Goal: Task Accomplishment & Management: Complete application form

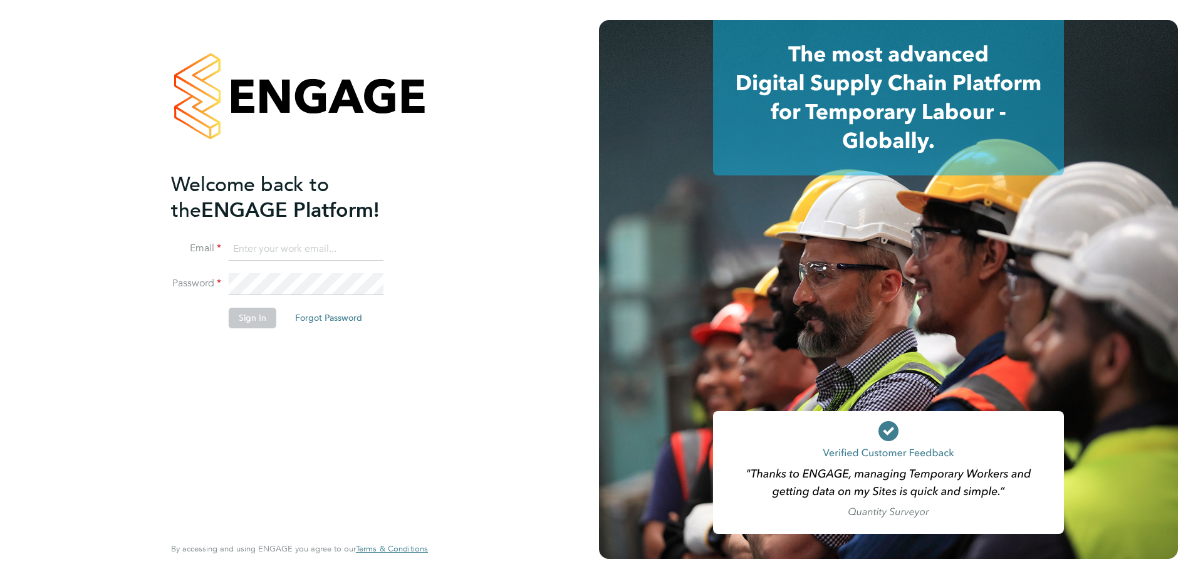
type input "[PERSON_NAME][EMAIL_ADDRESS][PERSON_NAME][DOMAIN_NAME]"
click at [245, 321] on button "Sign In" at bounding box center [253, 318] width 48 height 20
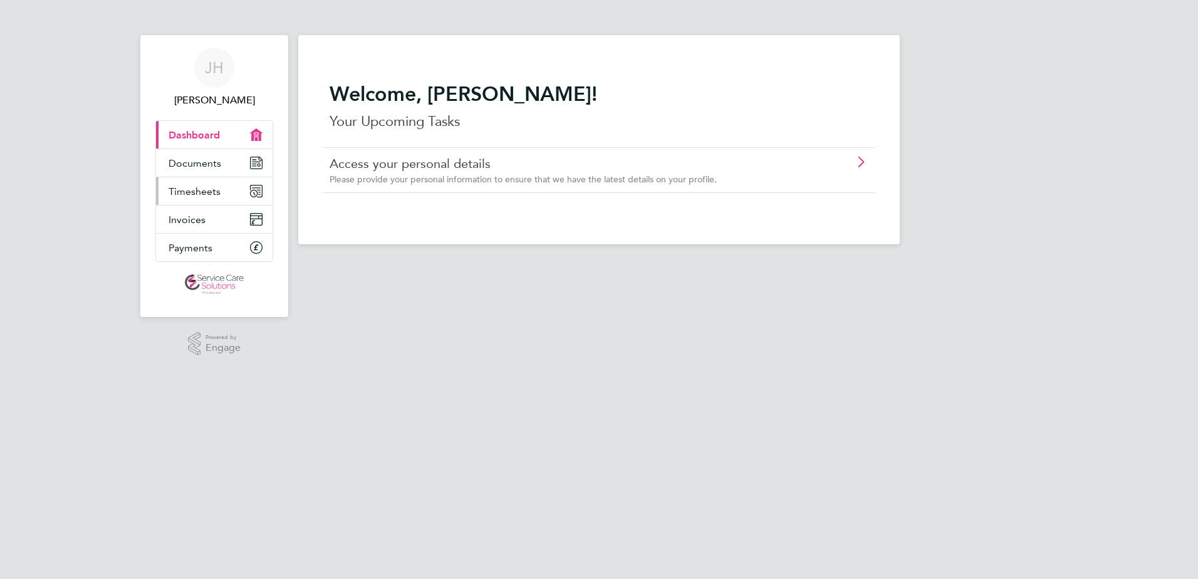
click at [197, 193] on span "Timesheets" at bounding box center [194, 191] width 52 height 12
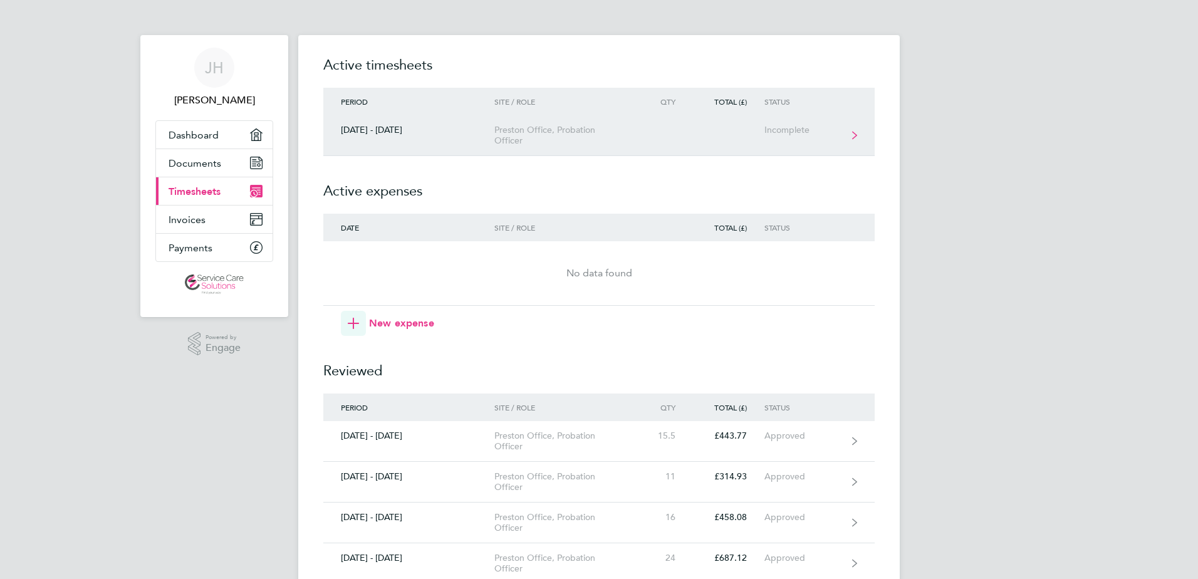
click at [779, 127] on div "Incomplete" at bounding box center [802, 130] width 77 height 11
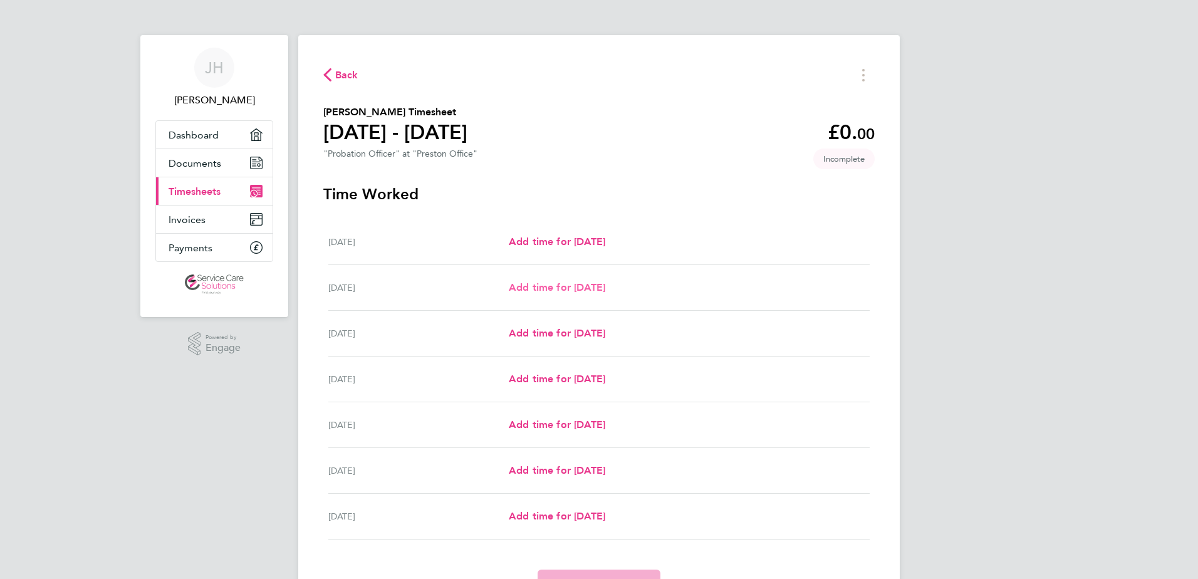
click at [581, 287] on span "Add time for Tue 30 Sep" at bounding box center [557, 287] width 96 height 12
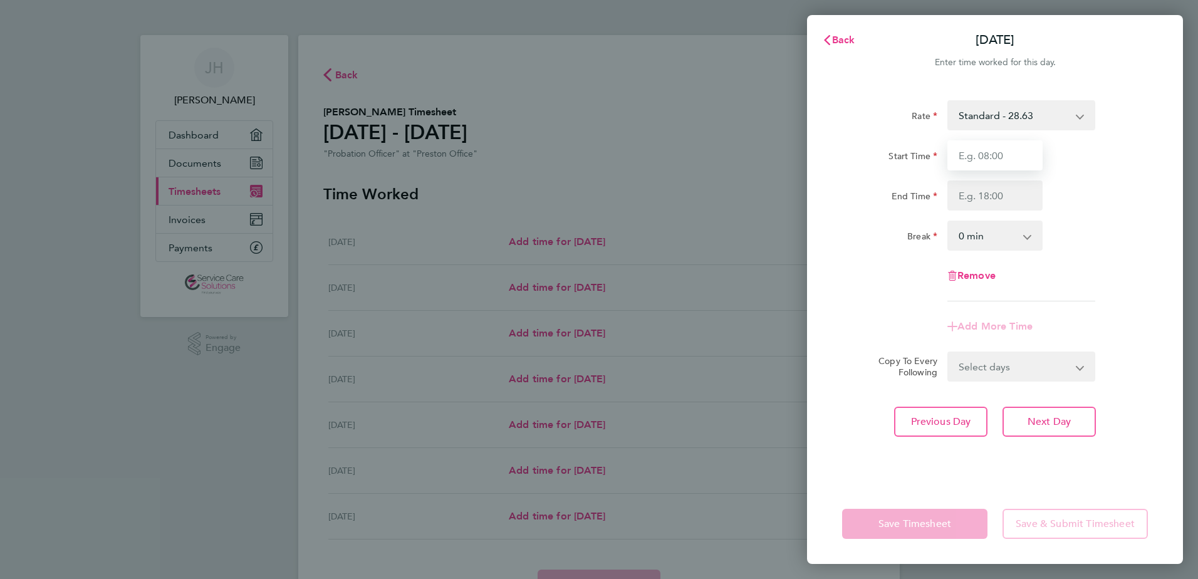
click at [977, 147] on input "Start Time" at bounding box center [994, 155] width 95 height 30
type input "08:00"
type input "16:30"
click at [973, 232] on select "0 min 15 min 30 min 45 min 60 min 75 min 90 min" at bounding box center [987, 236] width 78 height 28
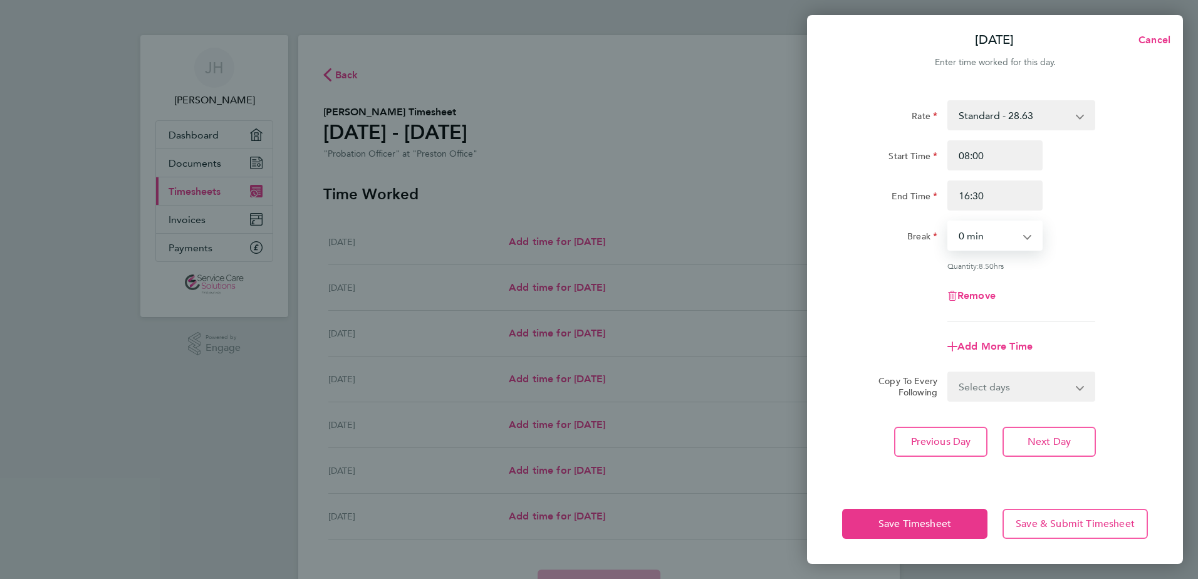
select select "30"
click at [948, 222] on select "0 min 15 min 30 min 45 min 60 min 75 min 90 min" at bounding box center [987, 236] width 78 height 28
click at [1065, 441] on span "Next Day" at bounding box center [1048, 441] width 43 height 13
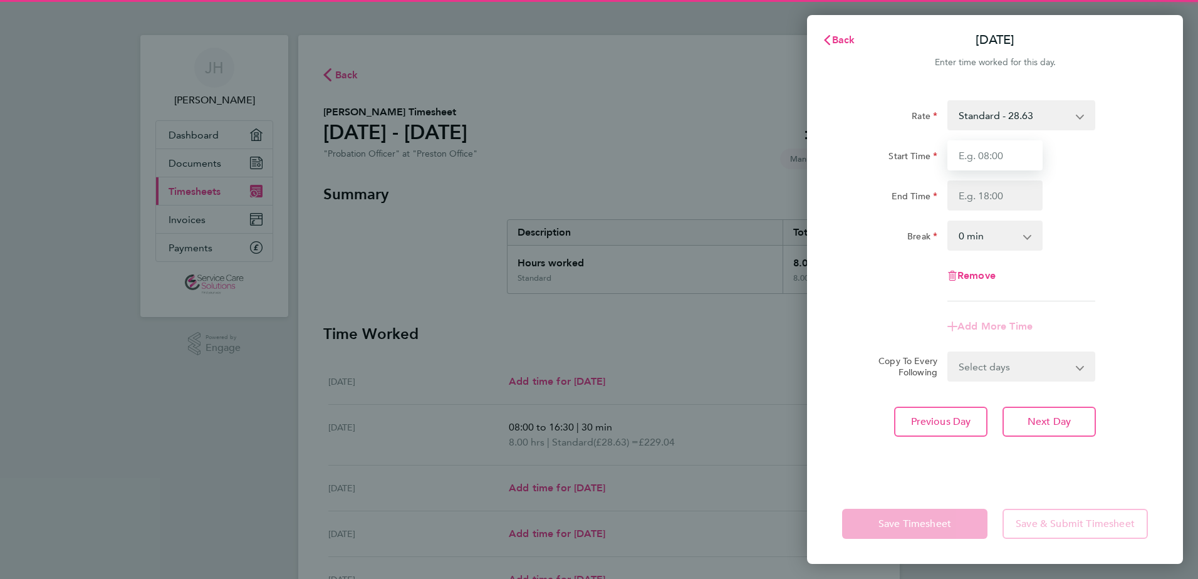
click at [986, 155] on input "Start Time" at bounding box center [994, 155] width 95 height 30
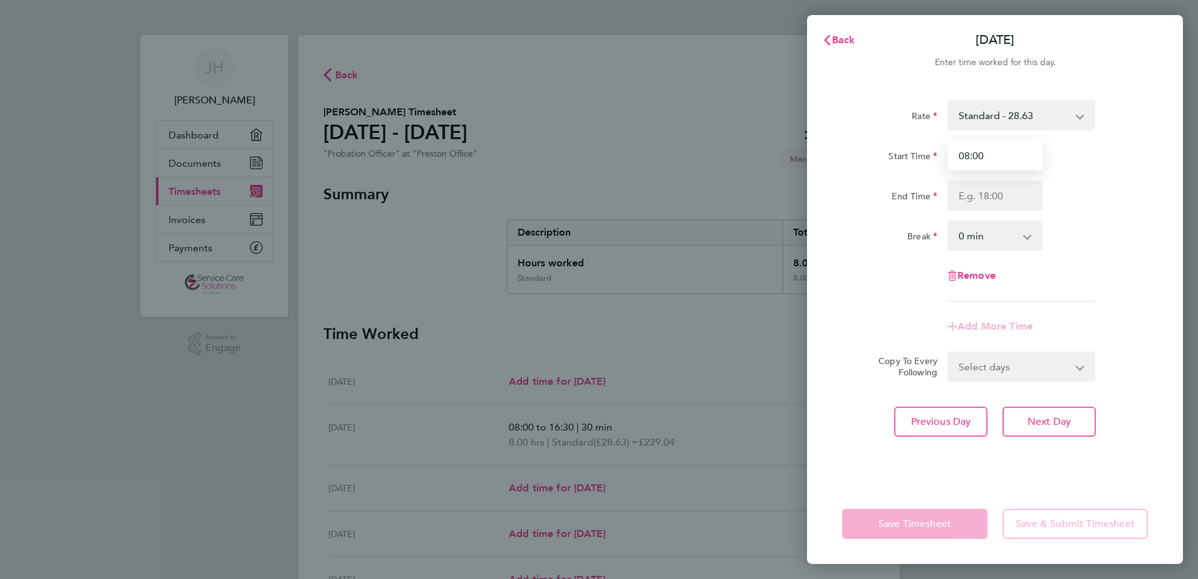
type input "08:00"
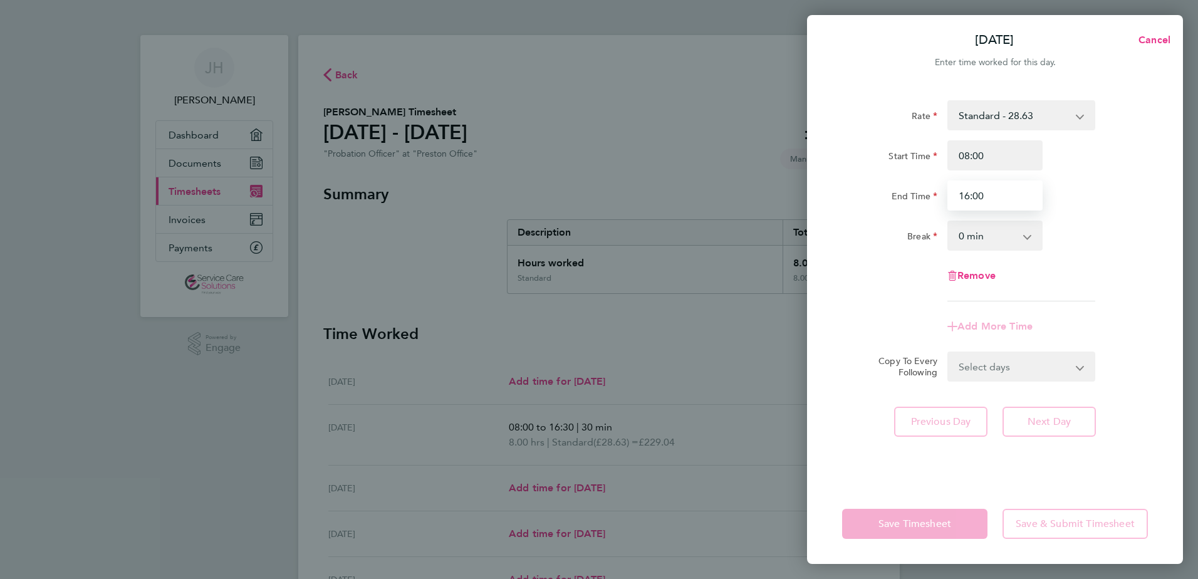
type input "16:00"
click at [983, 227] on select "0 min 15 min 30 min 45 min 60 min 75 min 90 min" at bounding box center [987, 236] width 78 height 28
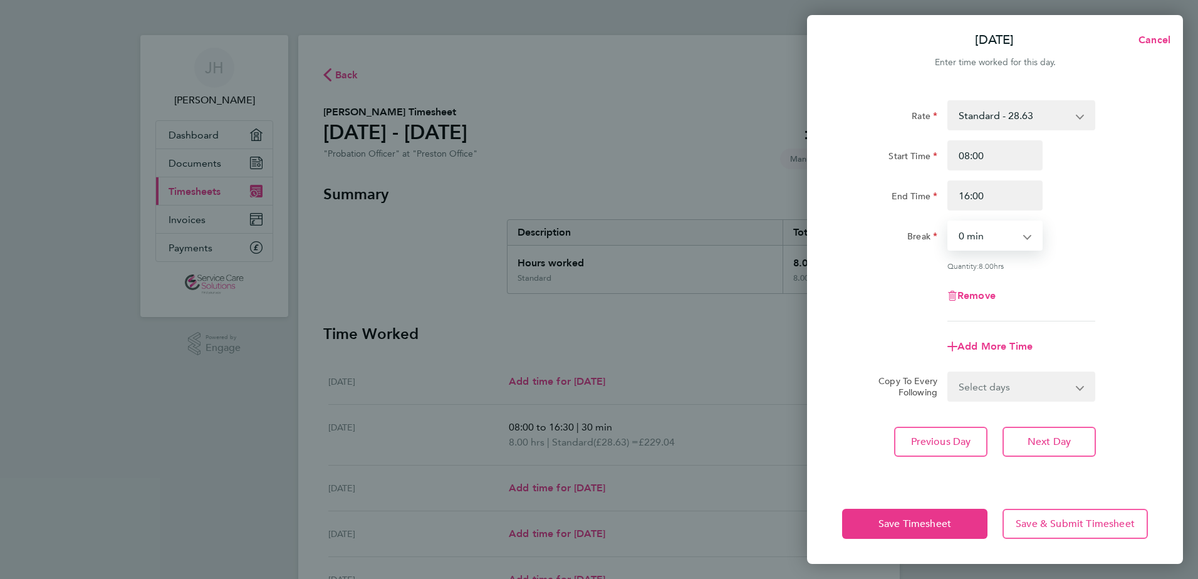
select select "30"
click at [948, 222] on select "0 min 15 min 30 min 45 min 60 min 75 min 90 min" at bounding box center [987, 236] width 78 height 28
click at [886, 529] on span "Save Timesheet" at bounding box center [914, 523] width 73 height 13
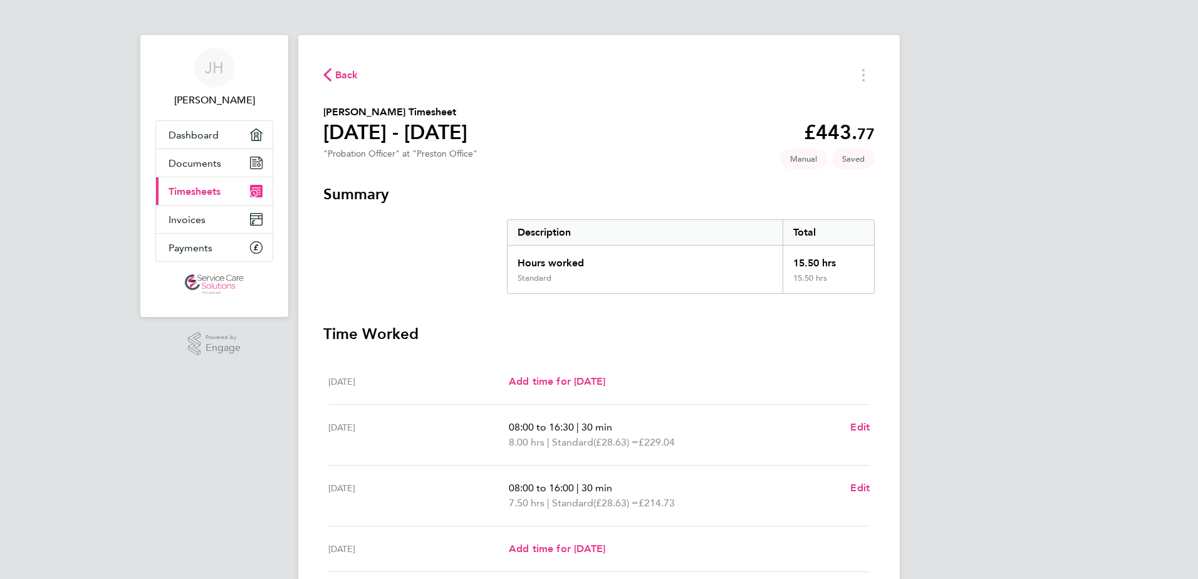
click at [344, 71] on span "Back" at bounding box center [346, 75] width 23 height 15
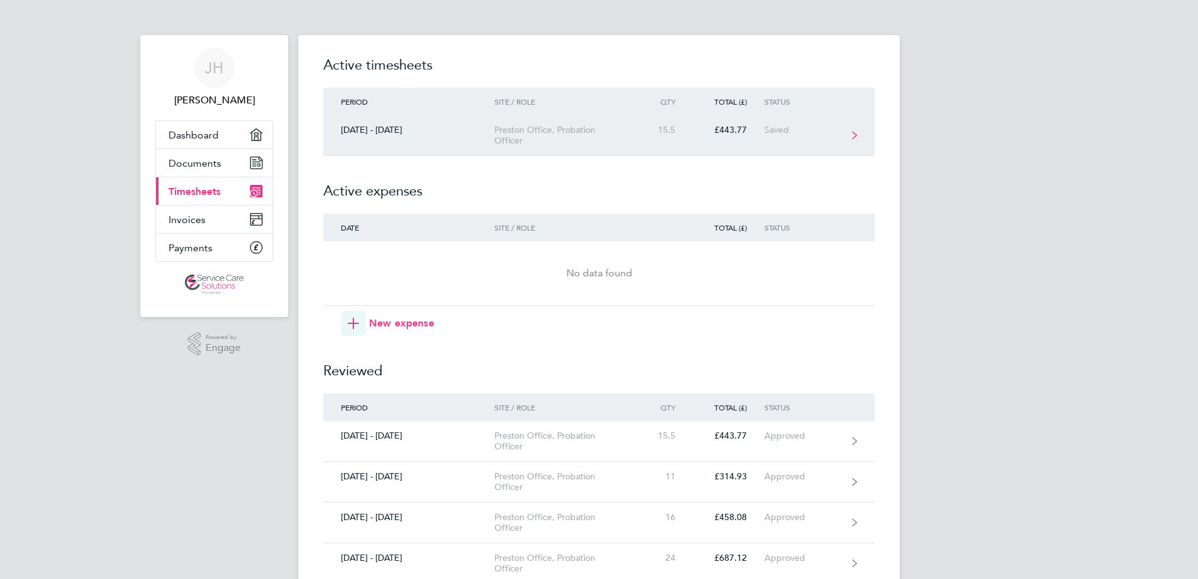
scroll to position [63, 0]
